Goal: Task Accomplishment & Management: Complete application form

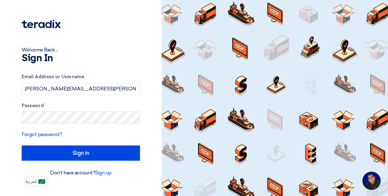
type input "[PERSON_NAME][EMAIL_ADDRESS][PERSON_NAME][DOMAIN_NAME]"
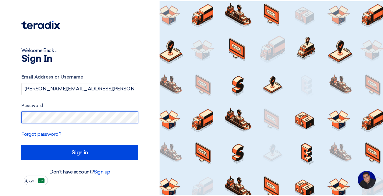
scroll to position [39, 0]
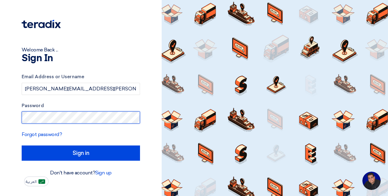
click at [22, 146] on input "Sign in" at bounding box center [81, 153] width 118 height 15
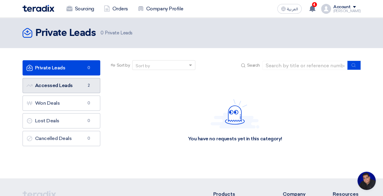
click at [70, 90] on link "Accessed Leads Accessed Leads 2" at bounding box center [62, 85] width 78 height 15
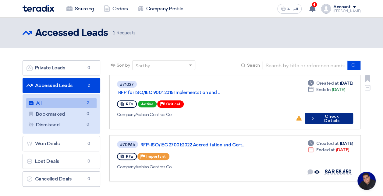
click at [321, 114] on button "Check details Check Details" at bounding box center [329, 118] width 48 height 11
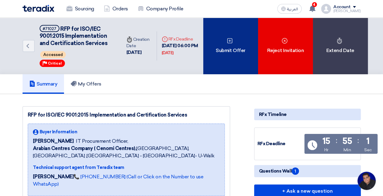
click at [234, 51] on div "Submit Offer" at bounding box center [230, 46] width 55 height 57
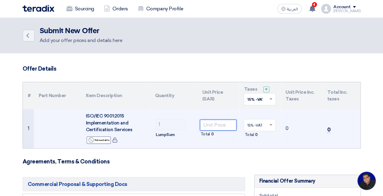
click at [219, 125] on input "number" at bounding box center [218, 125] width 37 height 11
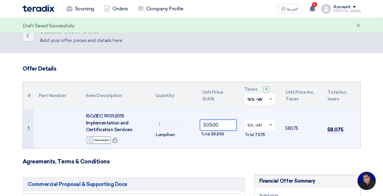
type input "50500"
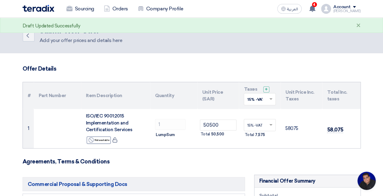
scroll to position [91, 0]
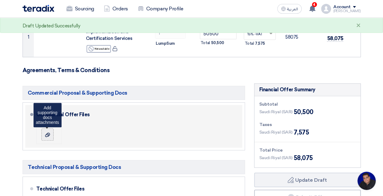
click at [45, 133] on icon at bounding box center [47, 135] width 5 height 5
click at [0, 0] on input "file" at bounding box center [0, 0] width 0 height 0
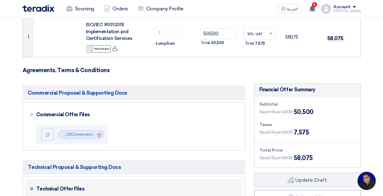
scroll to position [183, 0]
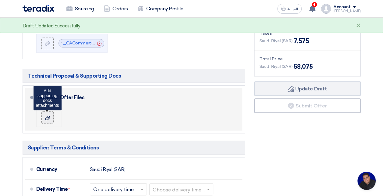
click at [49, 118] on use at bounding box center [47, 117] width 5 height 4
click at [0, 0] on input "file" at bounding box center [0, 0] width 0 height 0
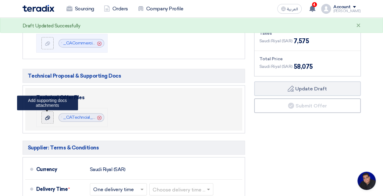
click at [50, 117] on div at bounding box center [47, 118] width 7 height 6
click at [0, 0] on input "file" at bounding box center [0, 0] width 0 height 0
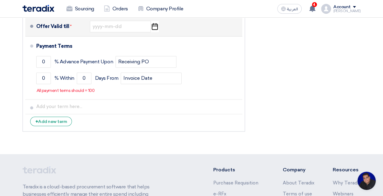
scroll to position [274, 0]
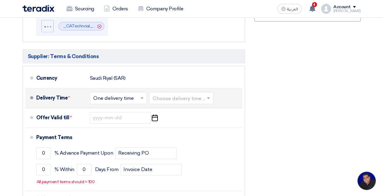
click at [196, 97] on input "text" at bounding box center [182, 98] width 58 height 9
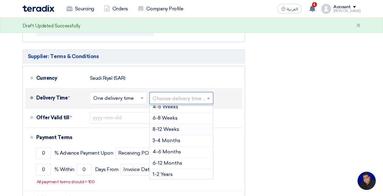
click at [174, 129] on span "8-12 Weeks" at bounding box center [166, 129] width 27 height 6
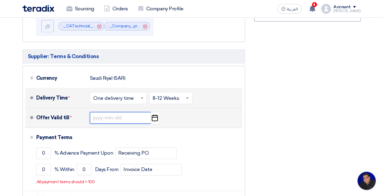
click at [107, 119] on input at bounding box center [120, 118] width 61 height 12
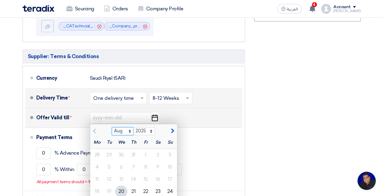
click at [130, 132] on select "Aug Sep Oct Nov Dec" at bounding box center [123, 131] width 22 height 8
select select "11"
click at [112, 127] on select "Aug Sep Oct Nov Dec" at bounding box center [123, 131] width 22 height 8
click at [122, 192] on div "19" at bounding box center [121, 192] width 12 height 12
type input "[DATE]"
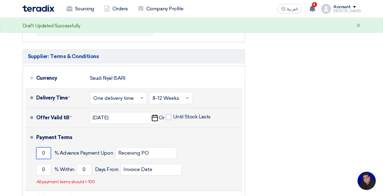
drag, startPoint x: 47, startPoint y: 152, endPoint x: 41, endPoint y: 152, distance: 6.1
click at [41, 152] on input "0" at bounding box center [43, 153] width 15 height 12
type input "50"
drag, startPoint x: 86, startPoint y: 169, endPoint x: 81, endPoint y: 169, distance: 4.9
click at [81, 169] on input "0" at bounding box center [84, 170] width 15 height 12
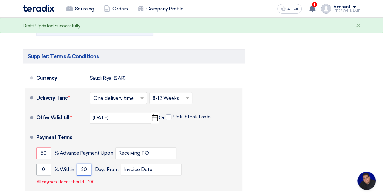
type input "30"
drag, startPoint x: 47, startPoint y: 171, endPoint x: 34, endPoint y: 169, distance: 12.6
click at [34, 169] on li "Payment Terms 50 % Advance Payment Upon Receiving PO 0 % Within 30" at bounding box center [133, 159] width 217 height 63
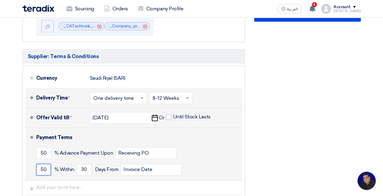
type input "50"
click at [206, 163] on div "50 % [DATE] From Invoice Date" at bounding box center [138, 169] width 204 height 16
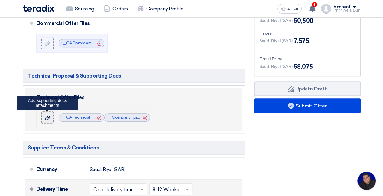
click at [49, 118] on use at bounding box center [47, 117] width 5 height 4
click at [0, 0] on input "file" at bounding box center [0, 0] width 0 height 0
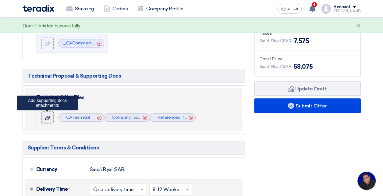
click at [49, 119] on icon at bounding box center [47, 117] width 5 height 5
click at [0, 0] on input "file" at bounding box center [0, 0] width 0 height 0
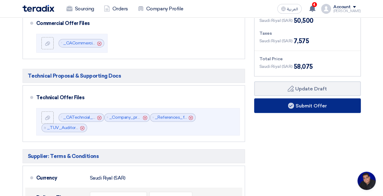
click at [325, 110] on button "Submit Offer" at bounding box center [307, 105] width 107 height 15
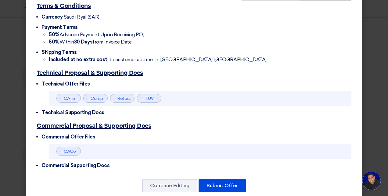
scroll to position [181, 0]
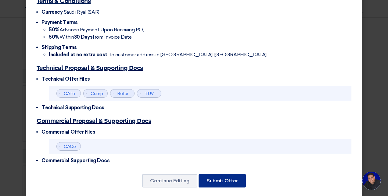
click at [224, 174] on button "Submit Offer" at bounding box center [221, 180] width 47 height 13
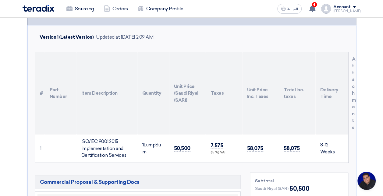
scroll to position [274, 0]
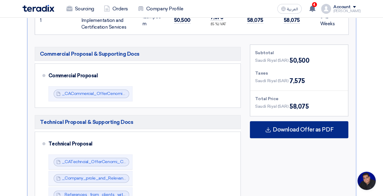
click at [274, 127] on span "Download Offer as PDF" at bounding box center [303, 129] width 61 height 5
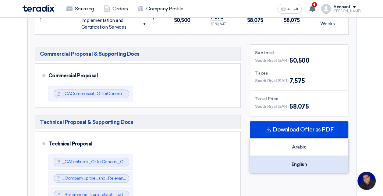
click at [299, 161] on div "English" at bounding box center [299, 164] width 98 height 17
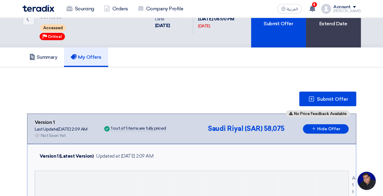
scroll to position [0, 0]
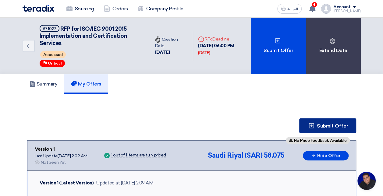
click at [331, 126] on span "Submit Offer" at bounding box center [332, 126] width 31 height 5
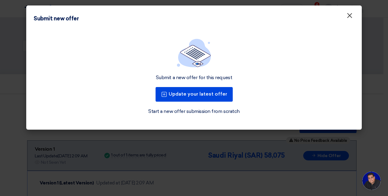
click at [351, 19] on span "×" at bounding box center [349, 17] width 6 height 12
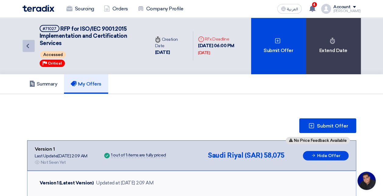
click at [29, 46] on icon "Back" at bounding box center [27, 45] width 7 height 7
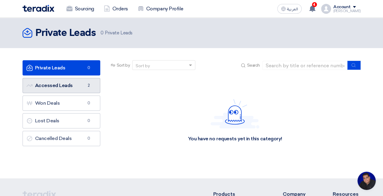
click at [61, 83] on link "Accessed Leads Accessed Leads 2" at bounding box center [62, 85] width 78 height 15
